Goal: Task Accomplishment & Management: Complete application form

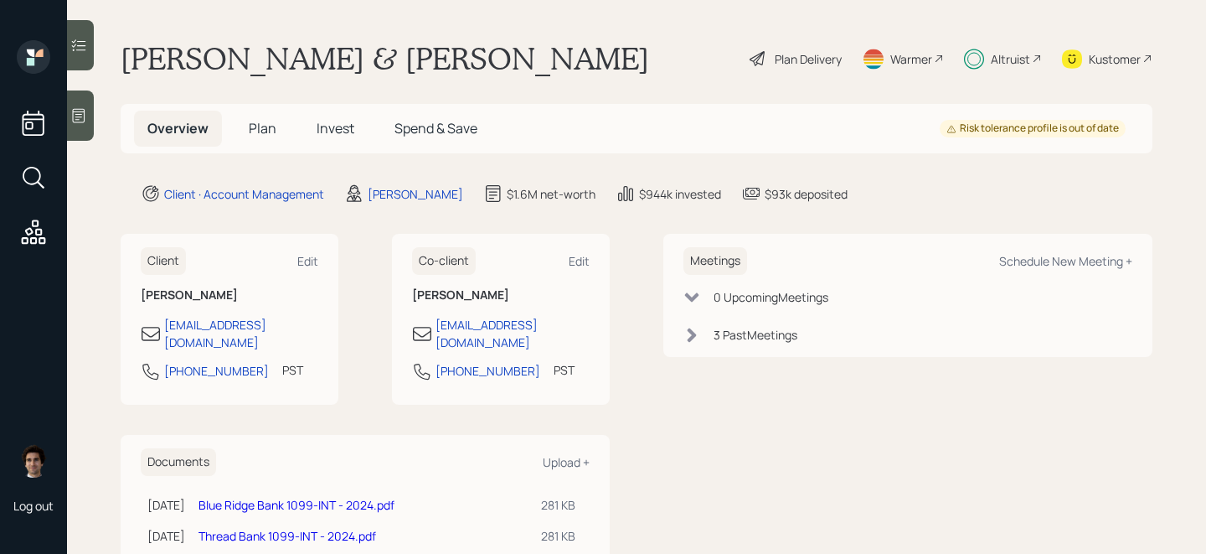
click at [272, 136] on span "Plan" at bounding box center [263, 128] width 28 height 18
